Goal: Use online tool/utility

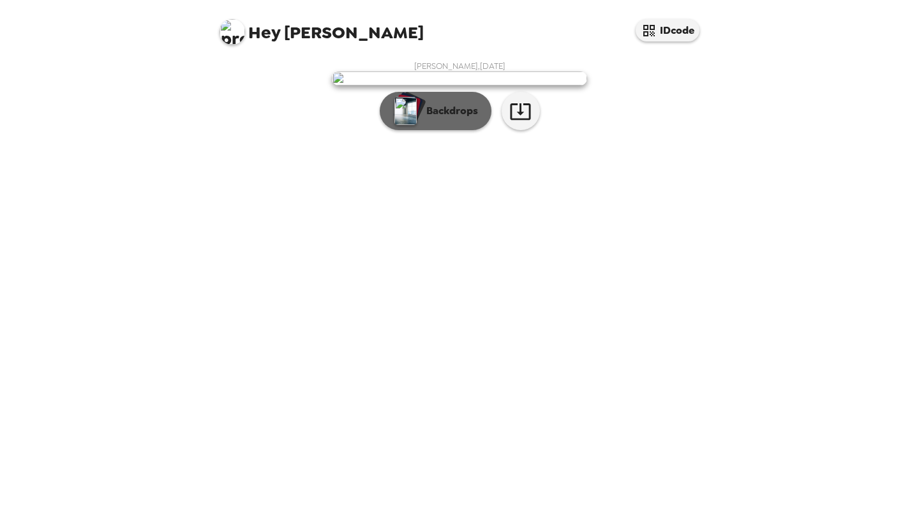
click at [415, 125] on img "button" at bounding box center [405, 111] width 22 height 28
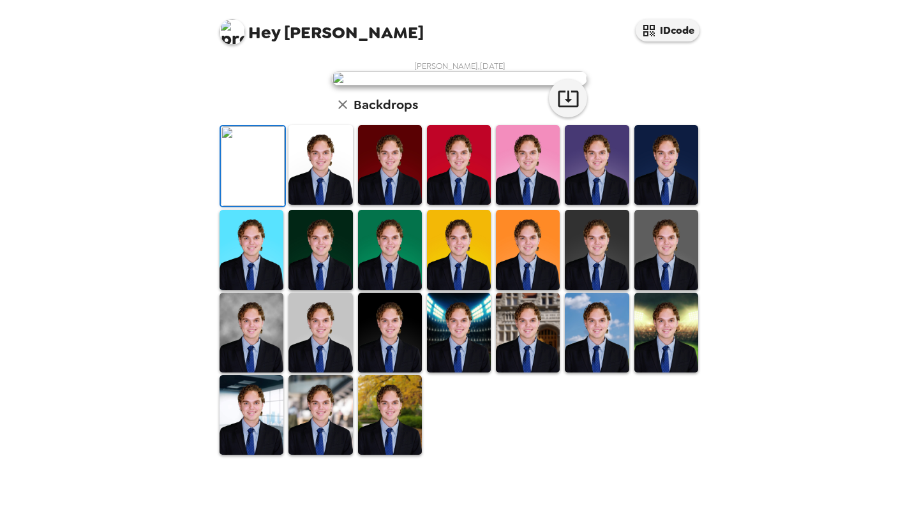
scroll to position [258, 0]
click at [468, 373] on img at bounding box center [459, 333] width 64 height 80
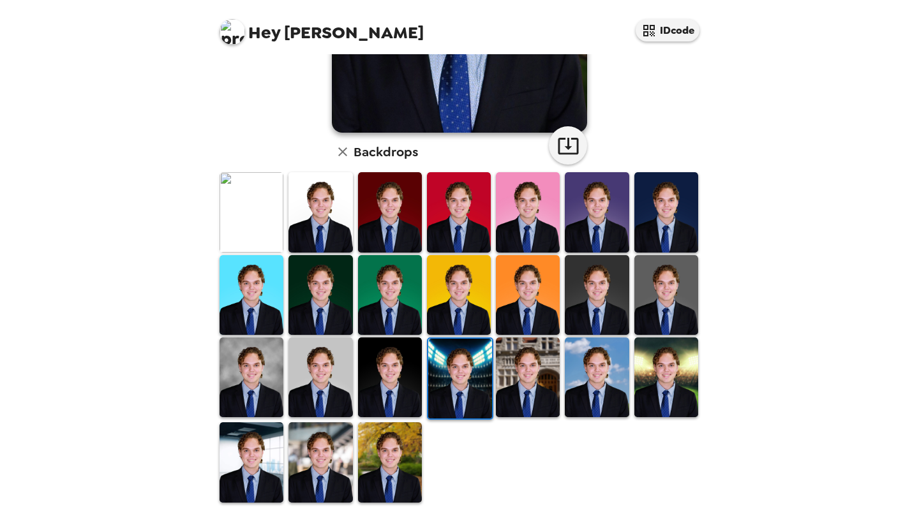
click at [318, 454] on img at bounding box center [320, 462] width 64 height 80
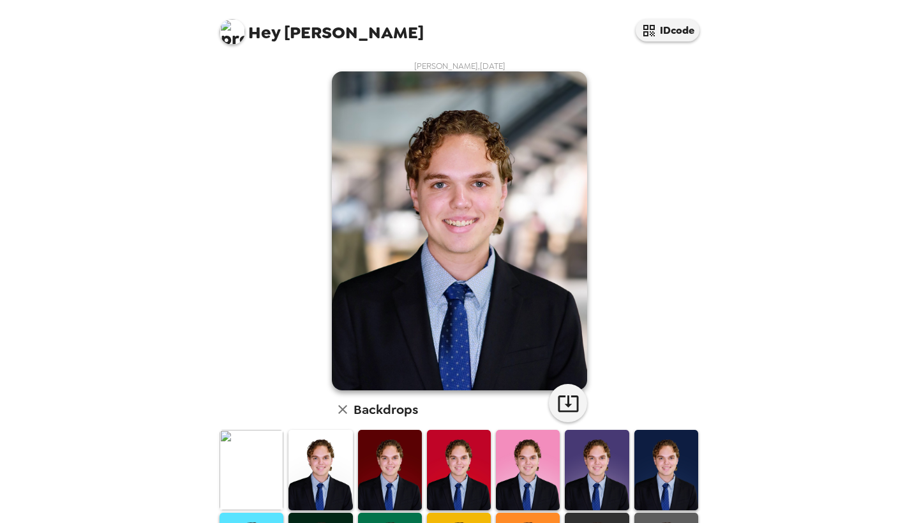
scroll to position [0, 0]
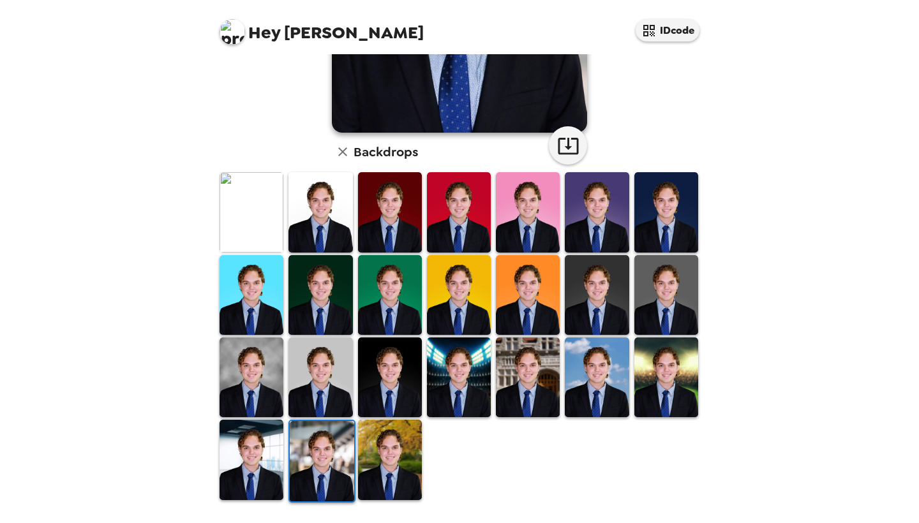
click at [267, 374] on img at bounding box center [252, 378] width 64 height 80
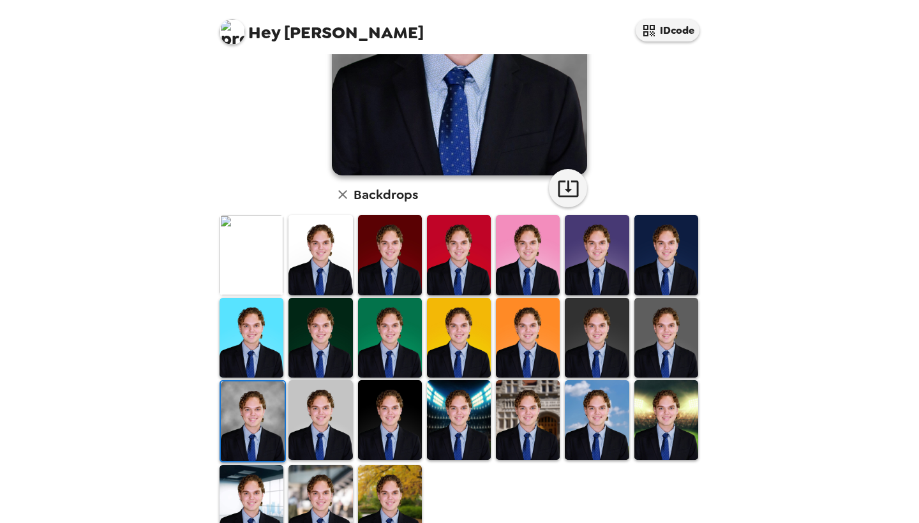
scroll to position [207, 0]
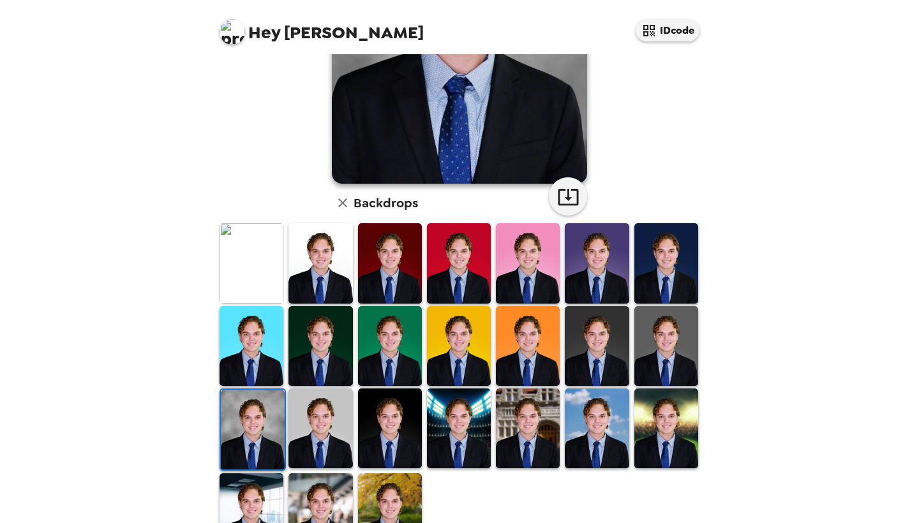
click at [516, 274] on img at bounding box center [528, 263] width 64 height 80
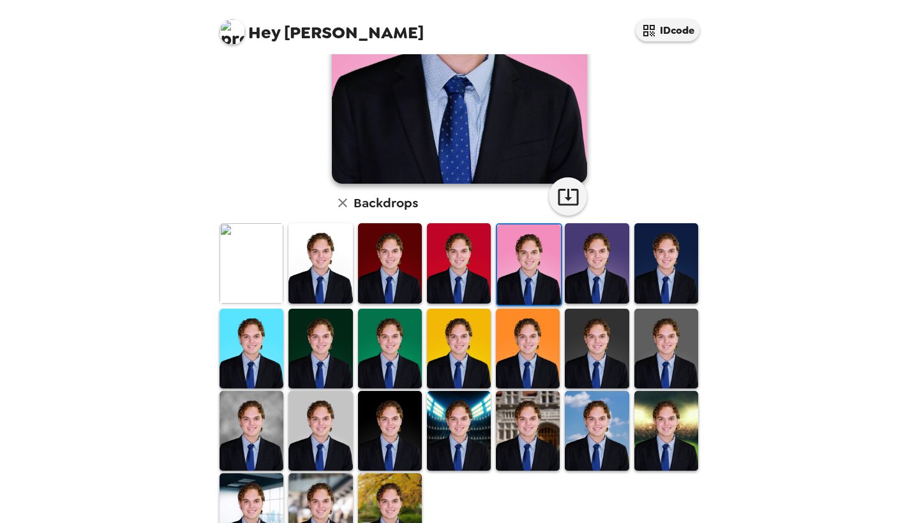
click at [650, 258] on img at bounding box center [666, 263] width 64 height 80
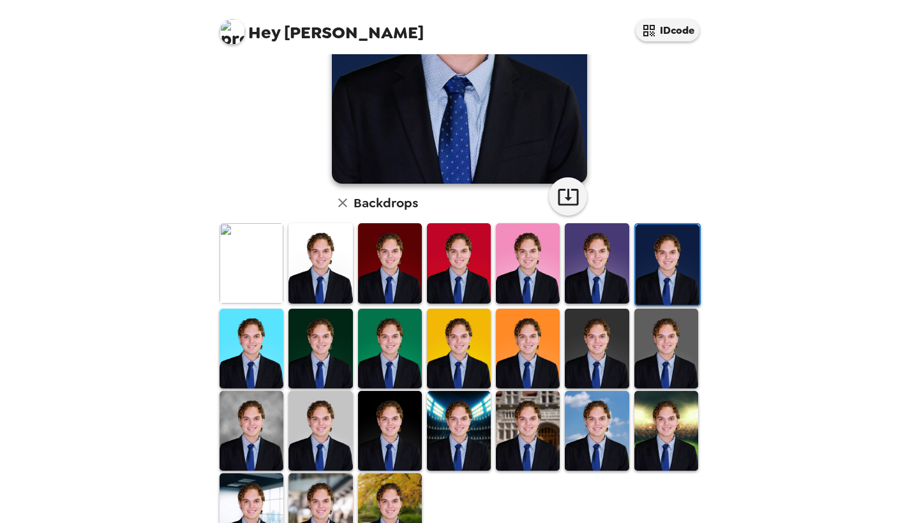
scroll to position [0, 0]
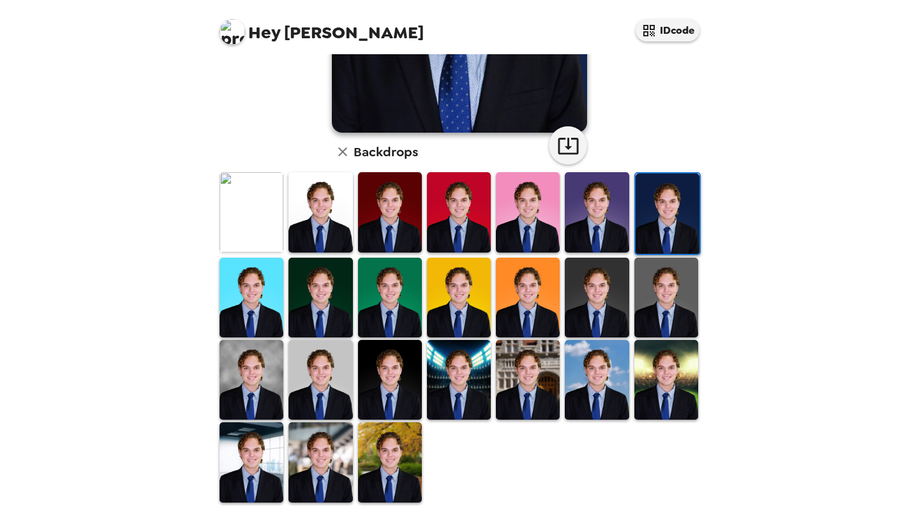
click at [676, 372] on img at bounding box center [666, 380] width 64 height 80
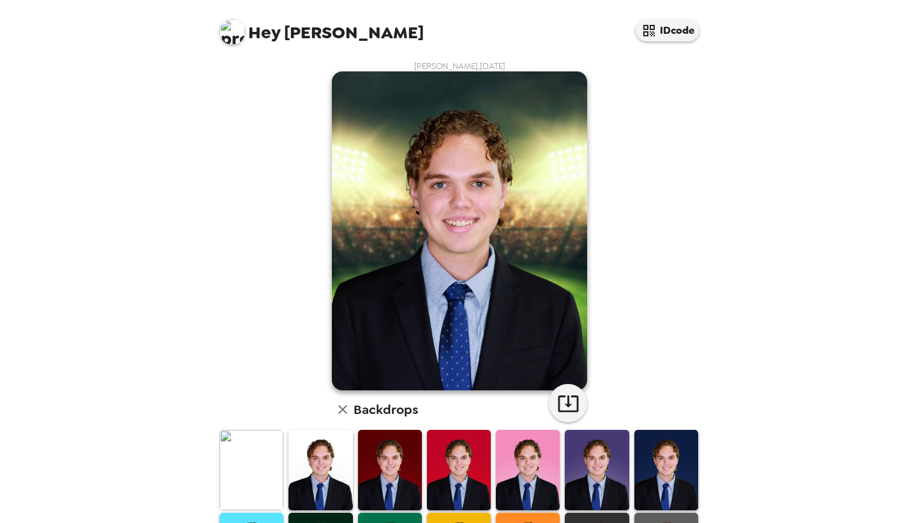
scroll to position [160, 0]
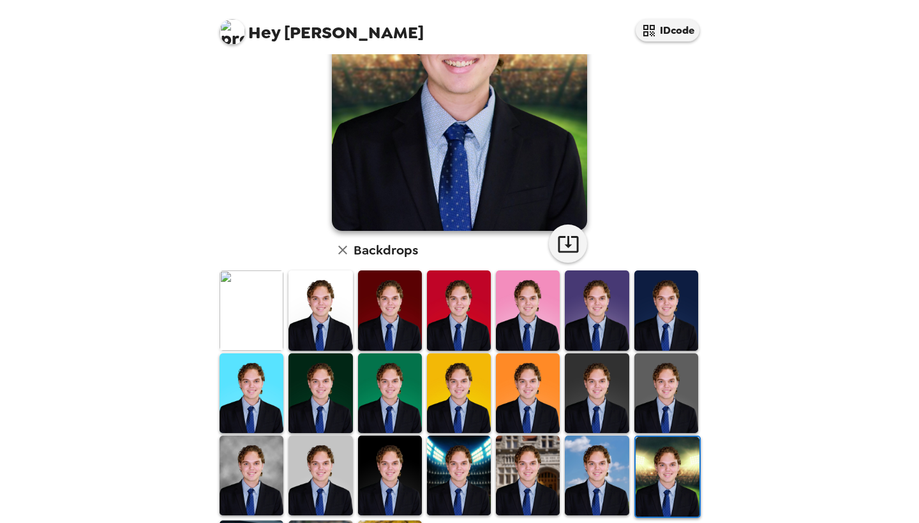
click at [343, 320] on img at bounding box center [320, 311] width 64 height 80
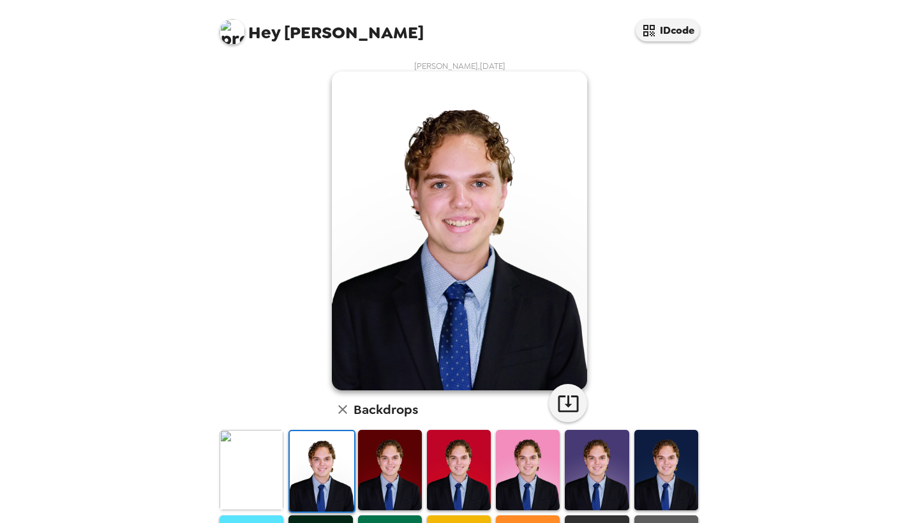
scroll to position [-1, 0]
click at [261, 458] on img at bounding box center [252, 470] width 64 height 80
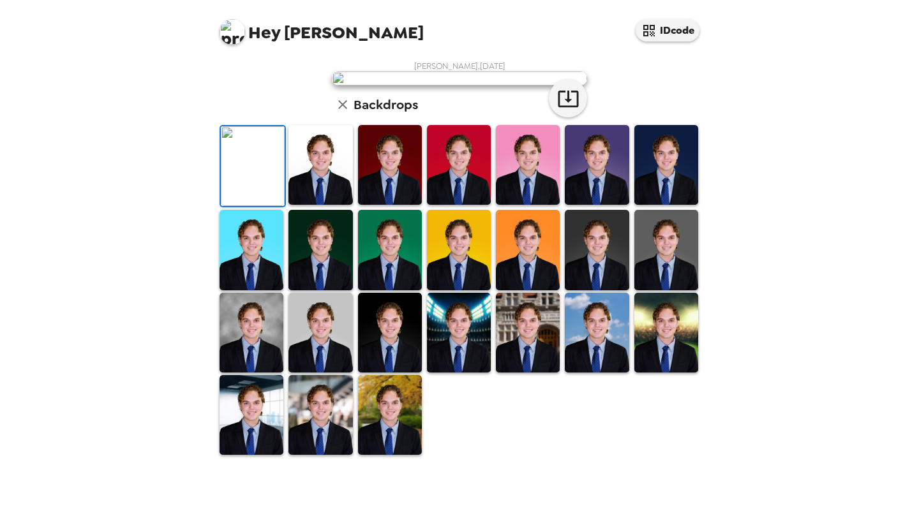
scroll to position [218, 0]
click at [642, 290] on img at bounding box center [666, 250] width 64 height 80
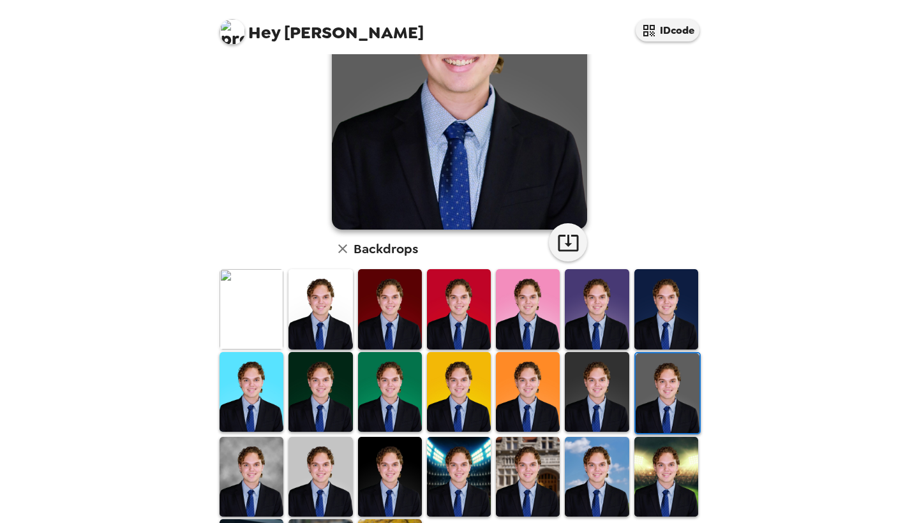
scroll to position [258, 0]
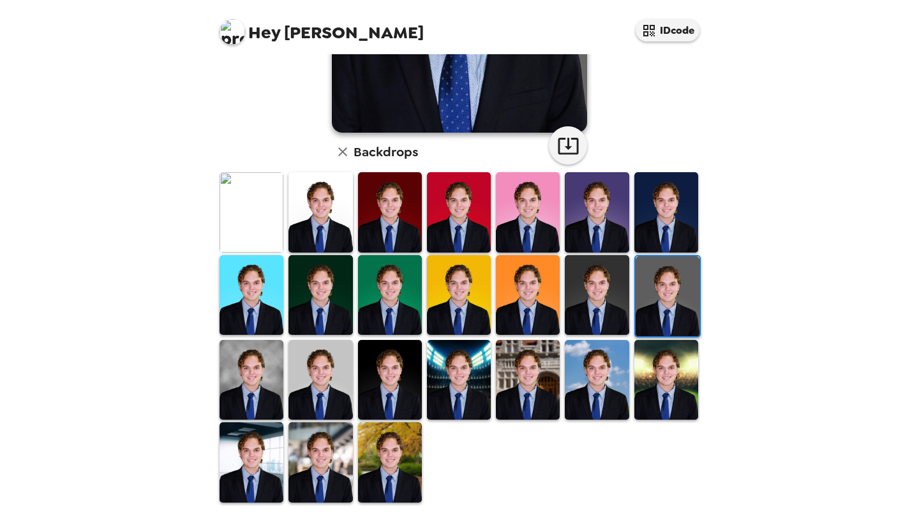
click at [331, 461] on img at bounding box center [320, 462] width 64 height 80
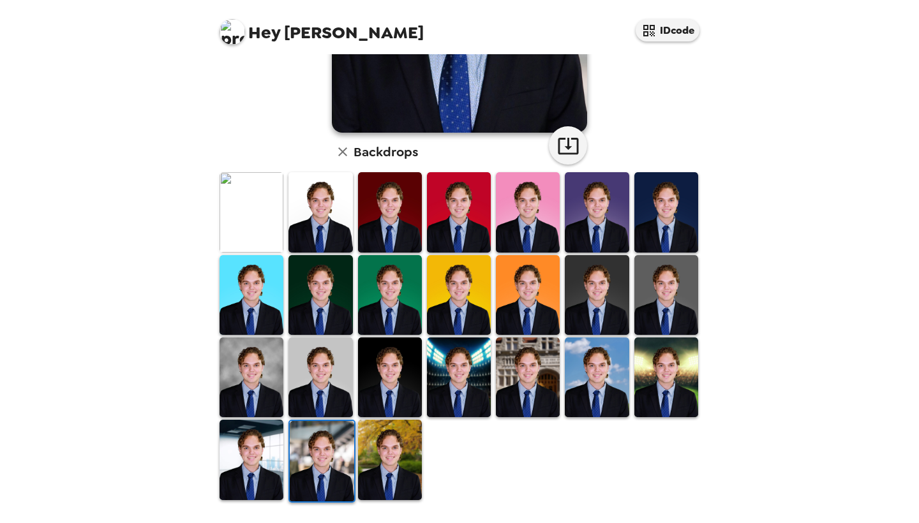
click at [269, 467] on img at bounding box center [252, 460] width 64 height 80
